Goal: Browse casually: Explore the website without a specific task or goal

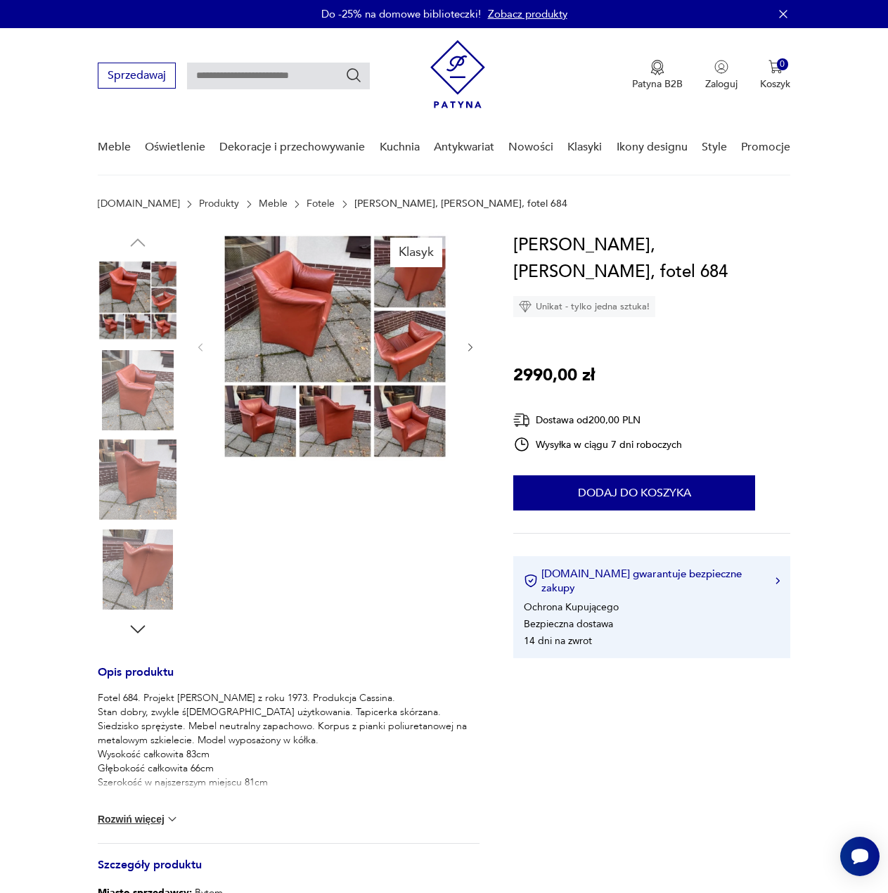
click at [319, 341] on img at bounding box center [335, 346] width 230 height 229
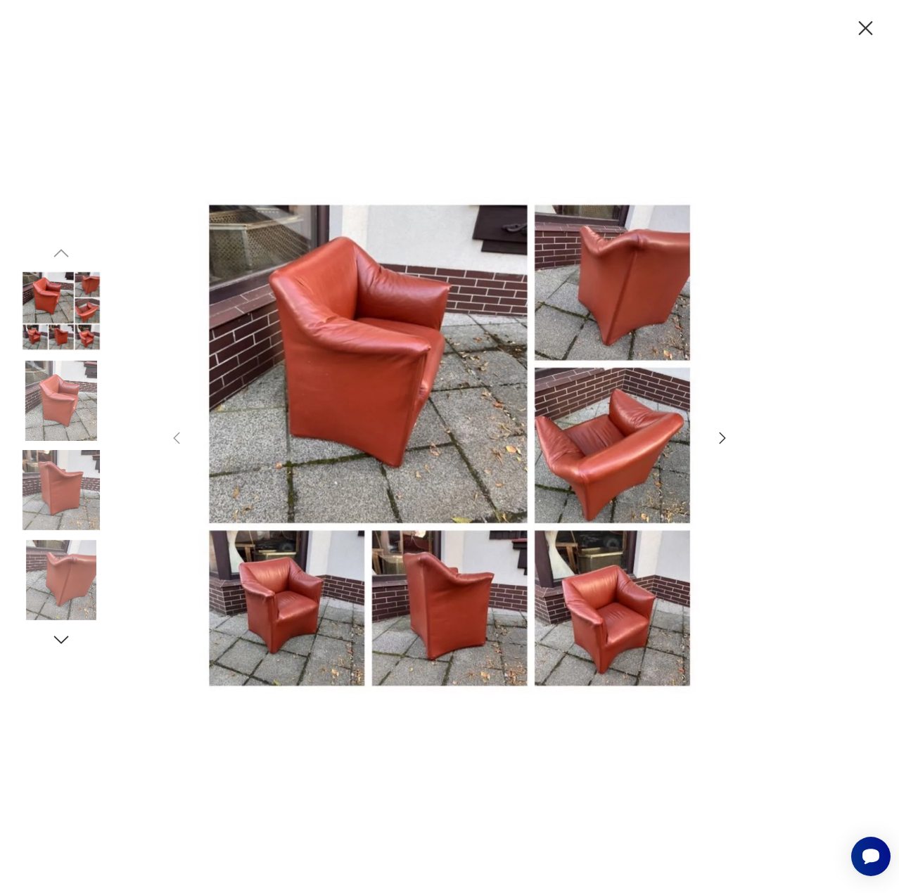
click at [471, 628] on img at bounding box center [449, 445] width 501 height 703
click at [634, 652] on img at bounding box center [449, 445] width 501 height 703
click at [622, 442] on img at bounding box center [449, 445] width 501 height 703
click at [639, 317] on img at bounding box center [449, 445] width 501 height 703
click at [442, 599] on img at bounding box center [449, 445] width 501 height 703
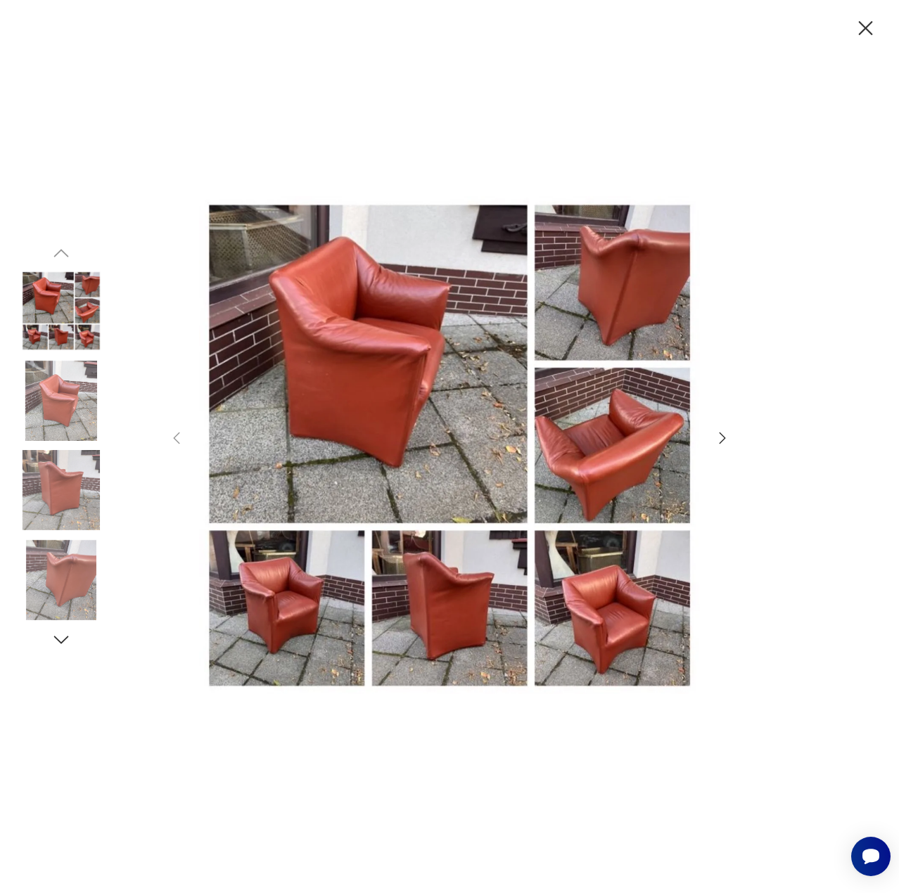
click at [51, 303] on img at bounding box center [61, 311] width 80 height 80
click at [64, 401] on img at bounding box center [61, 401] width 80 height 80
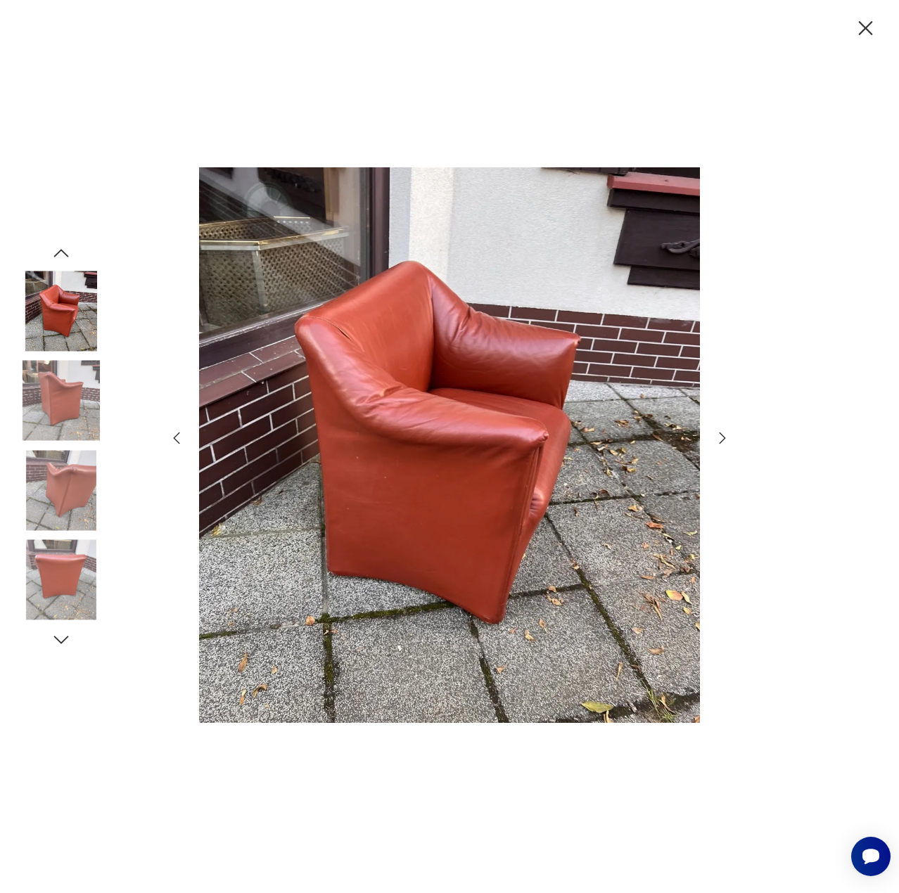
click at [57, 434] on img at bounding box center [61, 401] width 80 height 80
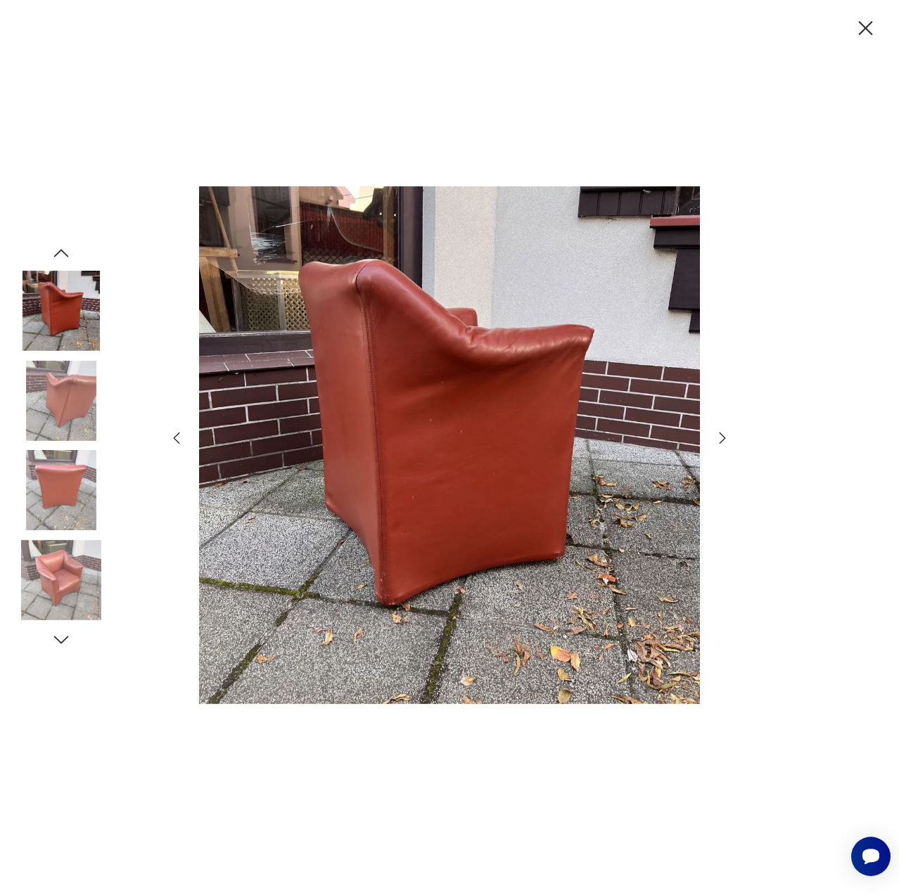
click at [58, 526] on img at bounding box center [61, 490] width 80 height 80
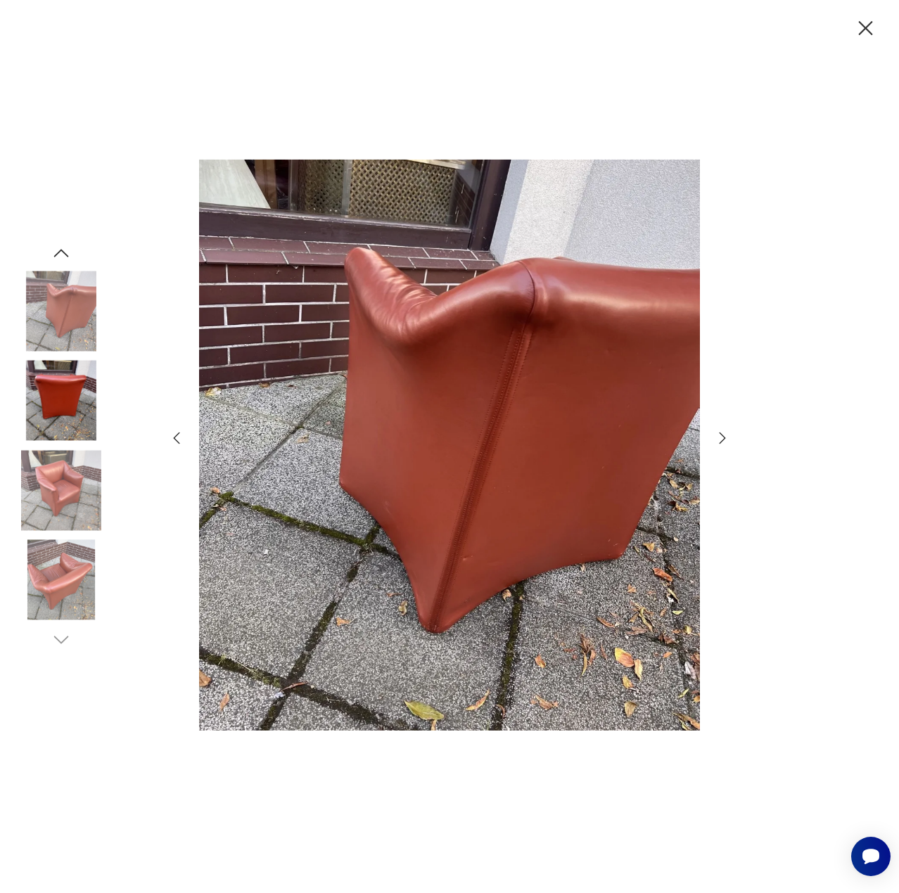
click at [78, 594] on img at bounding box center [61, 580] width 80 height 80
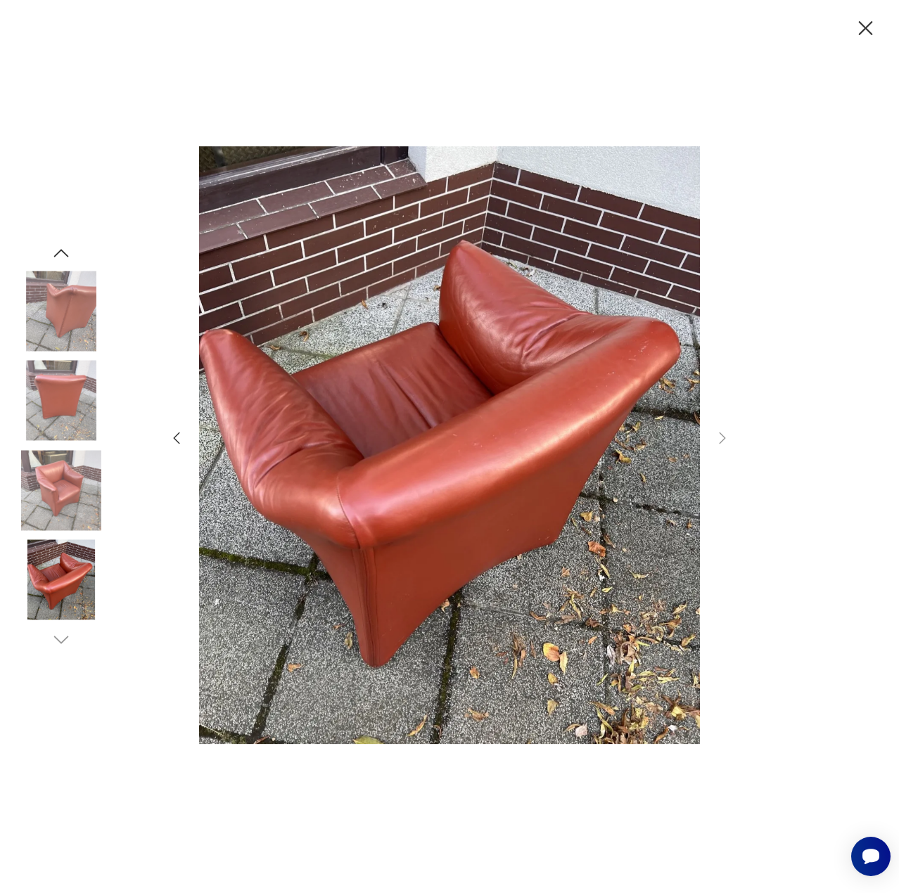
click at [865, 31] on icon "button" at bounding box center [865, 28] width 25 height 25
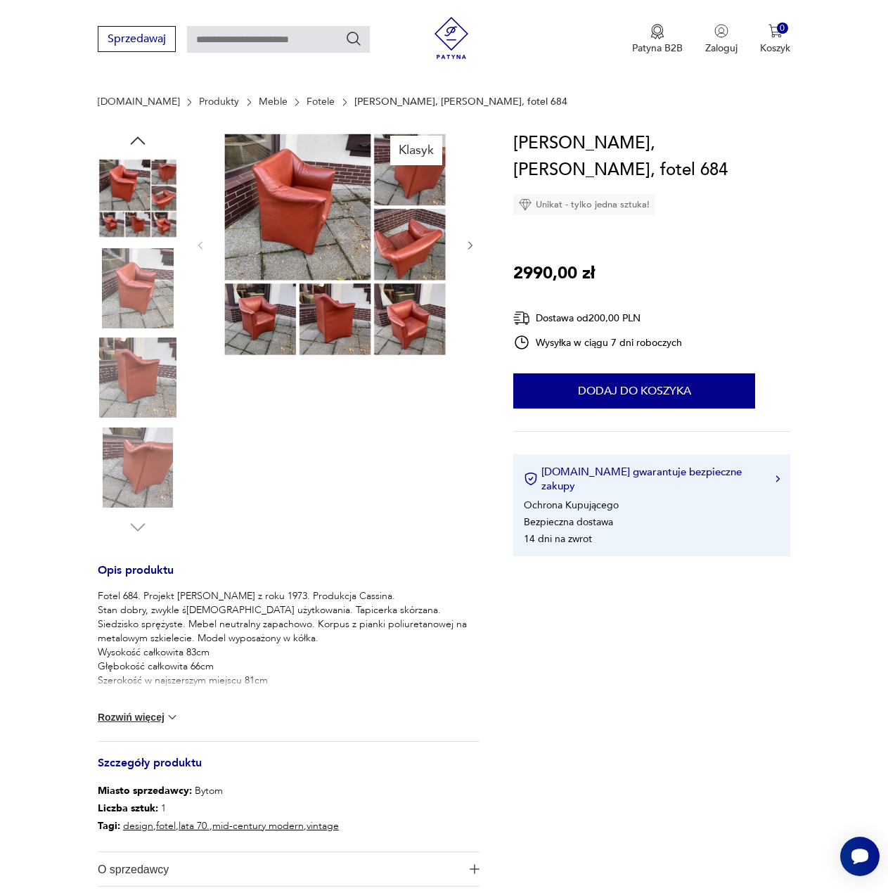
scroll to position [211, 0]
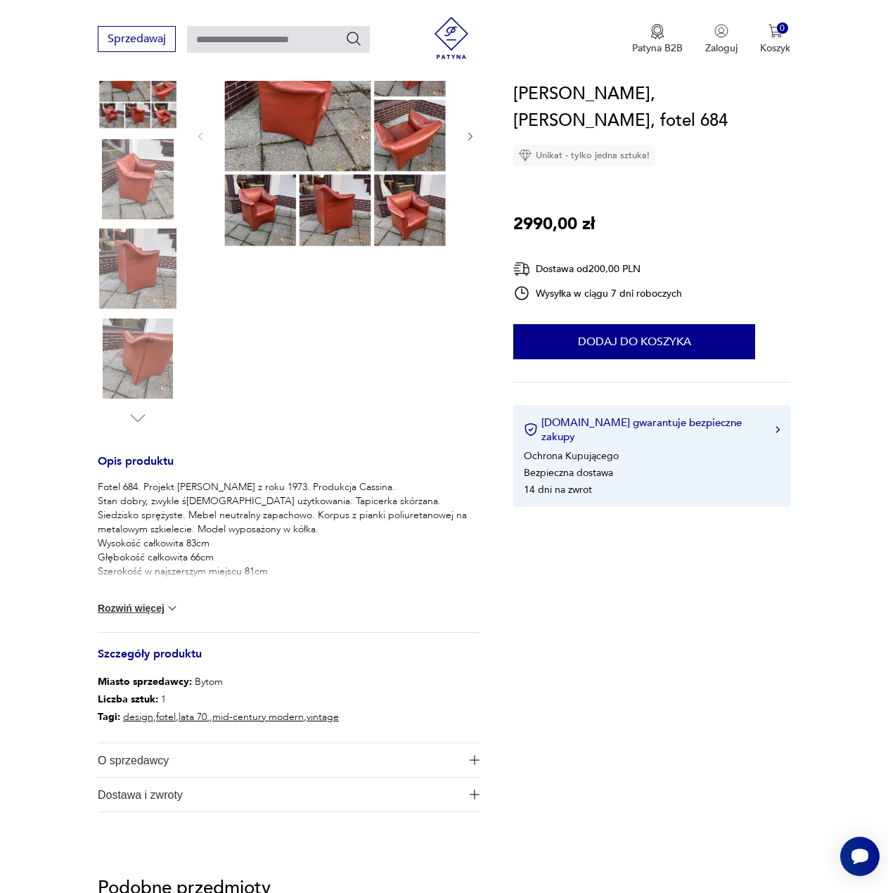
click at [146, 610] on button "Rozwiń więcej" at bounding box center [139, 608] width 82 height 14
